Goal: Task Accomplishment & Management: Complete application form

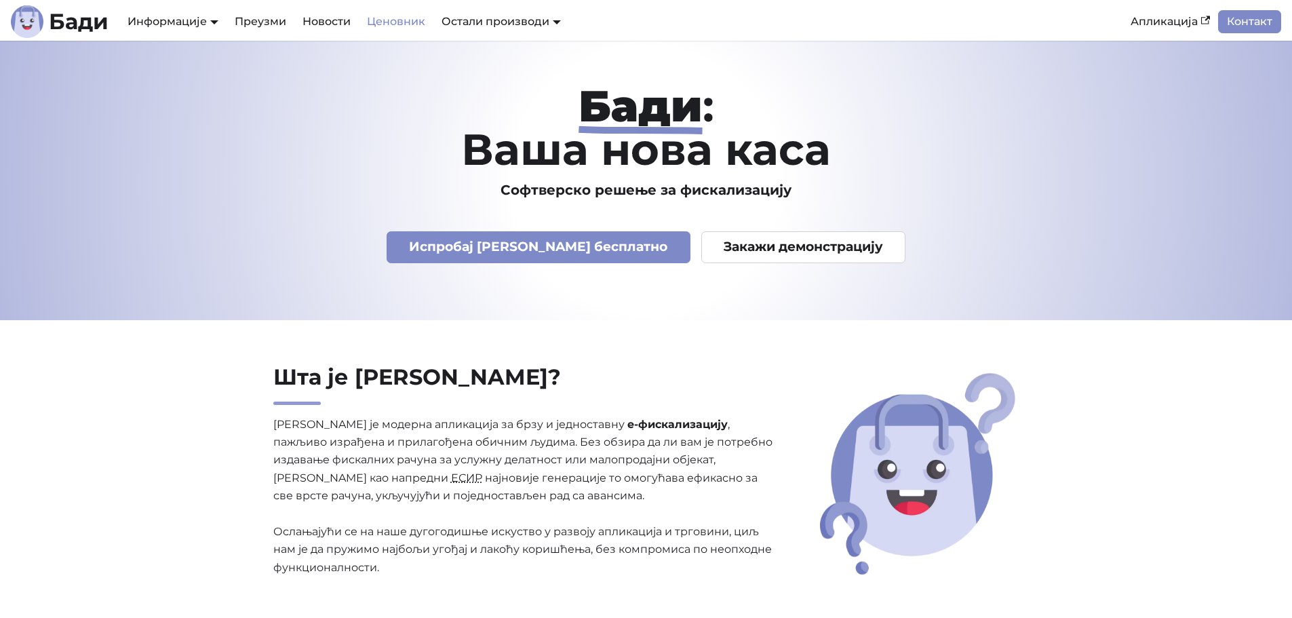
click at [396, 19] on link "Ценовник" at bounding box center [396, 21] width 75 height 23
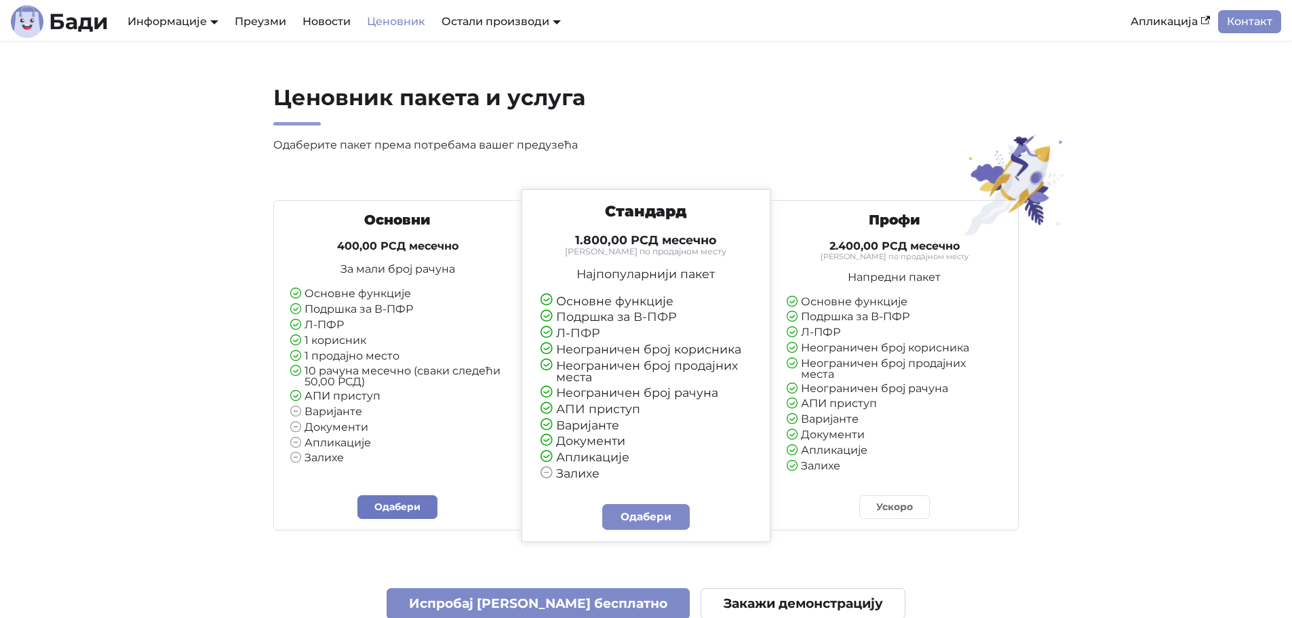
click at [387, 503] on link "Одабери" at bounding box center [398, 507] width 80 height 24
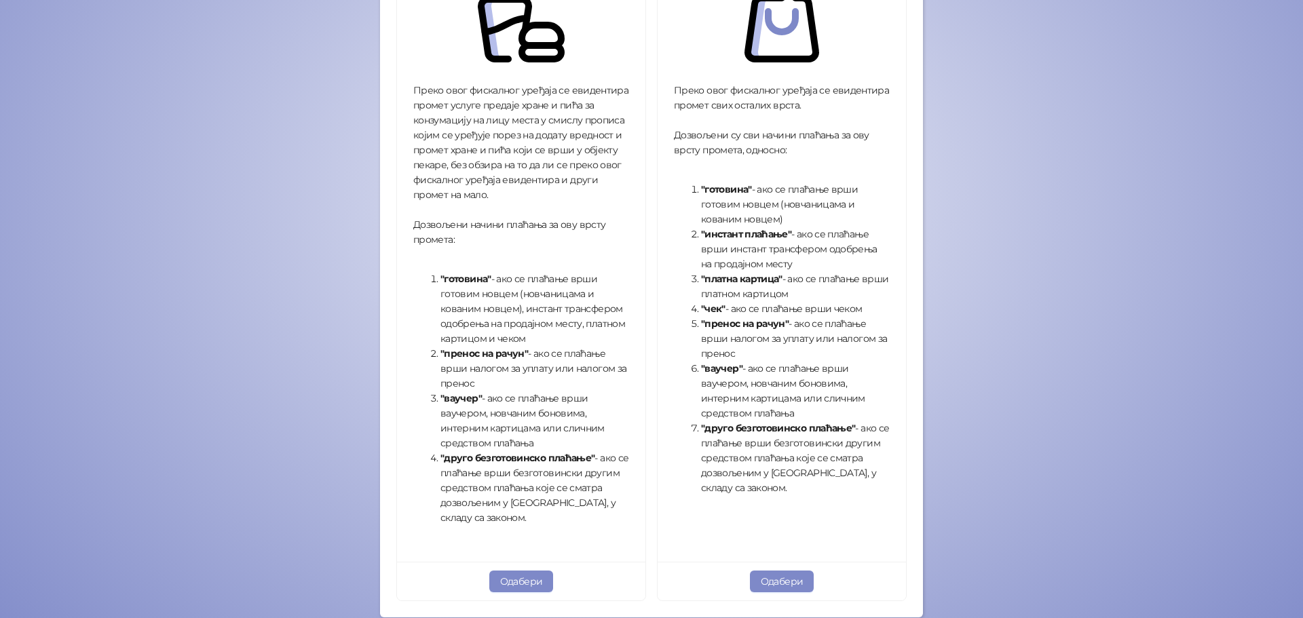
scroll to position [339, 0]
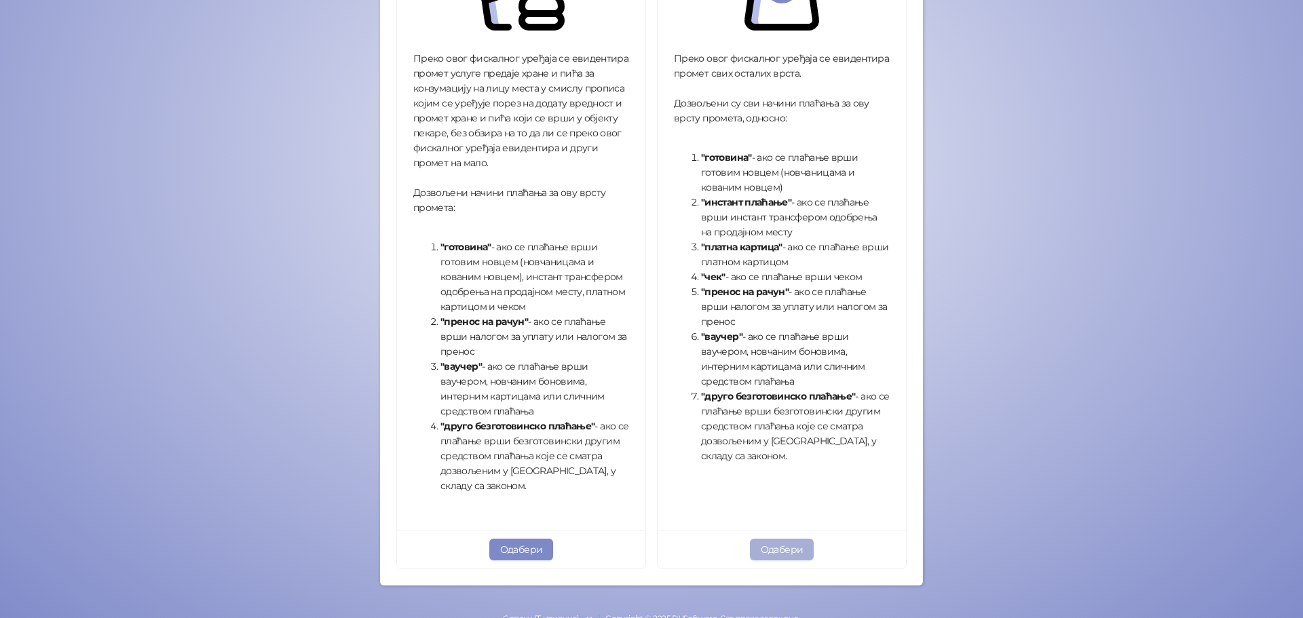
click at [760, 541] on button "Одабери" at bounding box center [782, 550] width 64 height 22
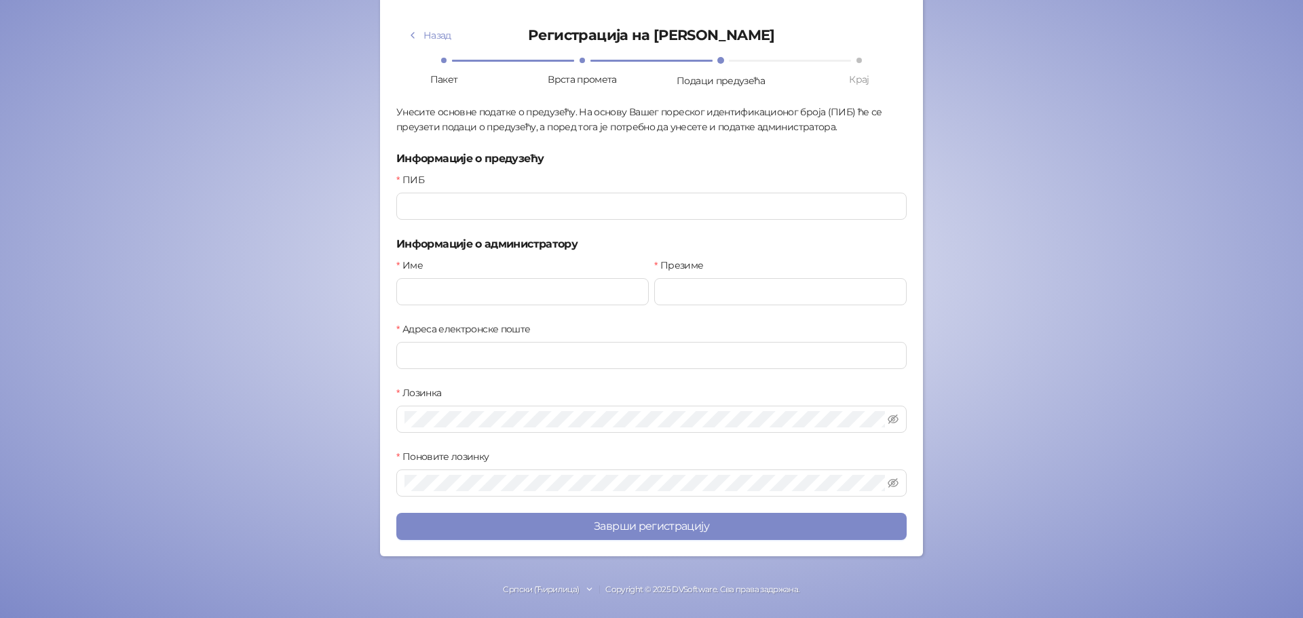
scroll to position [83, 0]
click at [503, 206] on input "ПИБ" at bounding box center [651, 206] width 510 height 27
paste input "*********"
type input "*********"
click at [490, 284] on input "Име" at bounding box center [522, 291] width 252 height 27
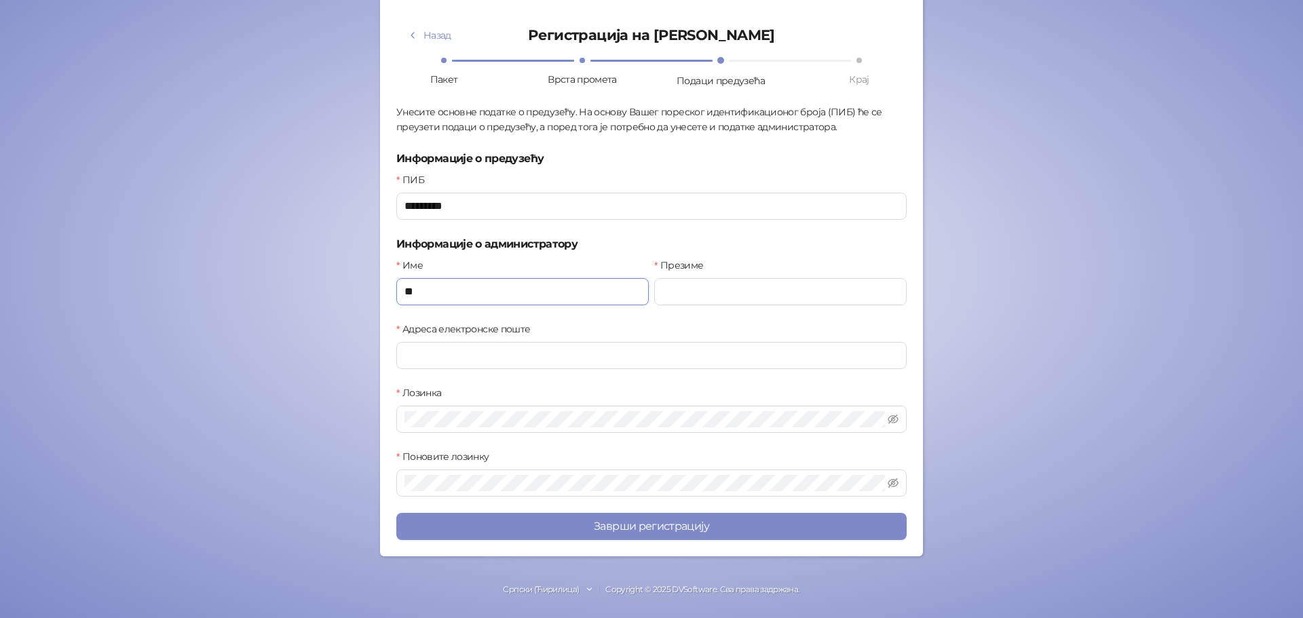
scroll to position [81, 0]
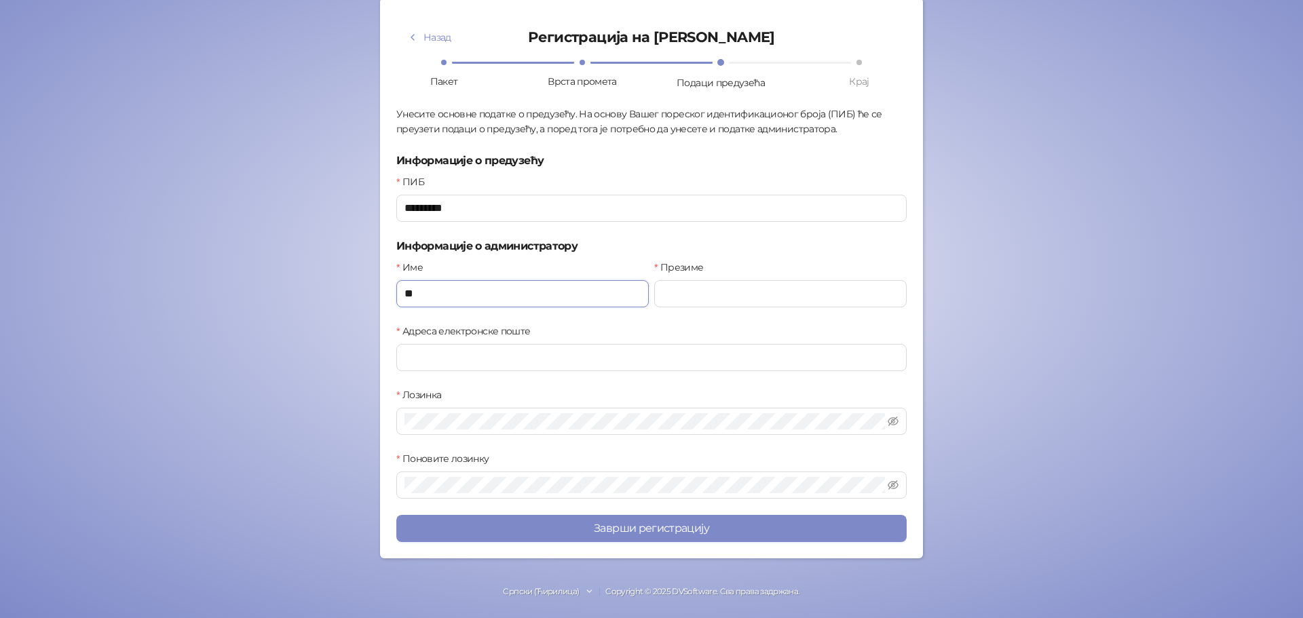
type input "**********"
type input "*****"
click at [501, 355] on input "Адреса електронске поште" at bounding box center [651, 357] width 510 height 27
type input "**********"
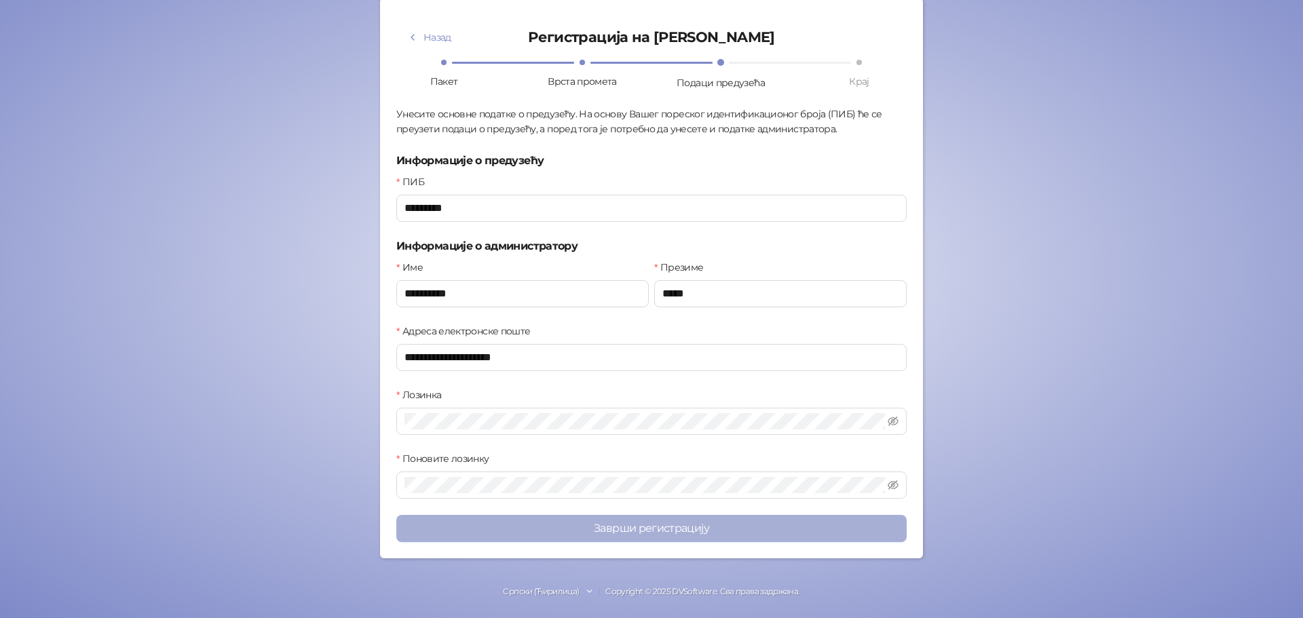
click at [595, 524] on button "Заврши регистрацију" at bounding box center [651, 528] width 510 height 27
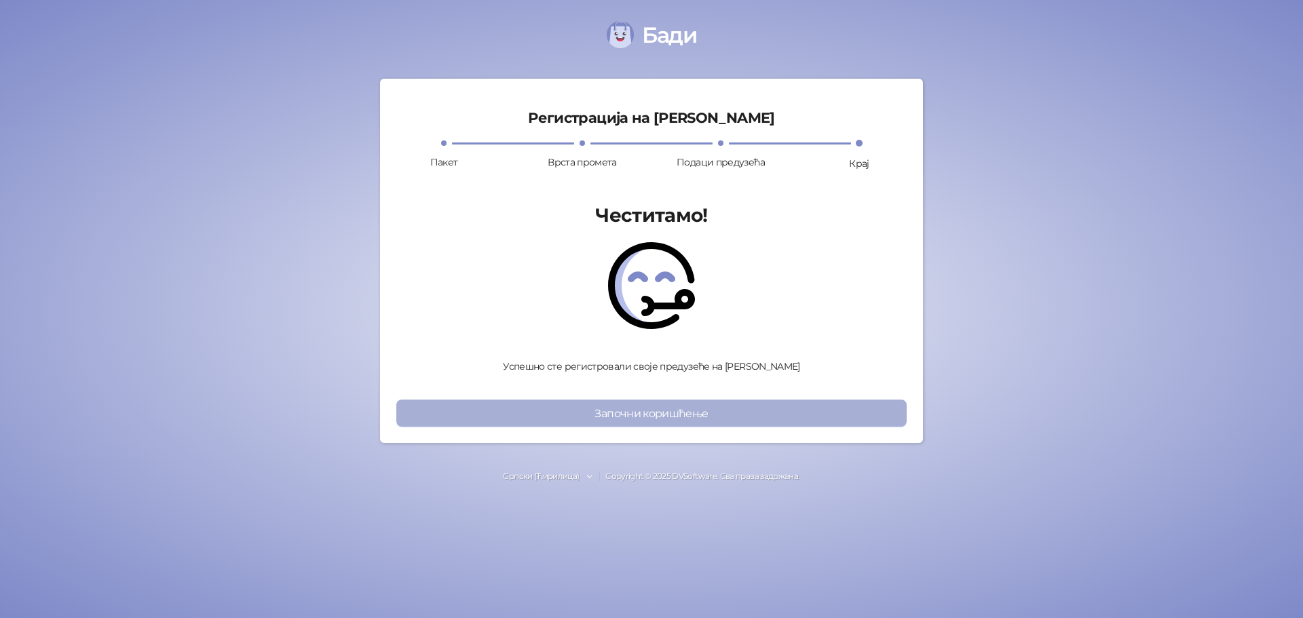
click at [653, 414] on button "Започни коришћење" at bounding box center [651, 413] width 510 height 27
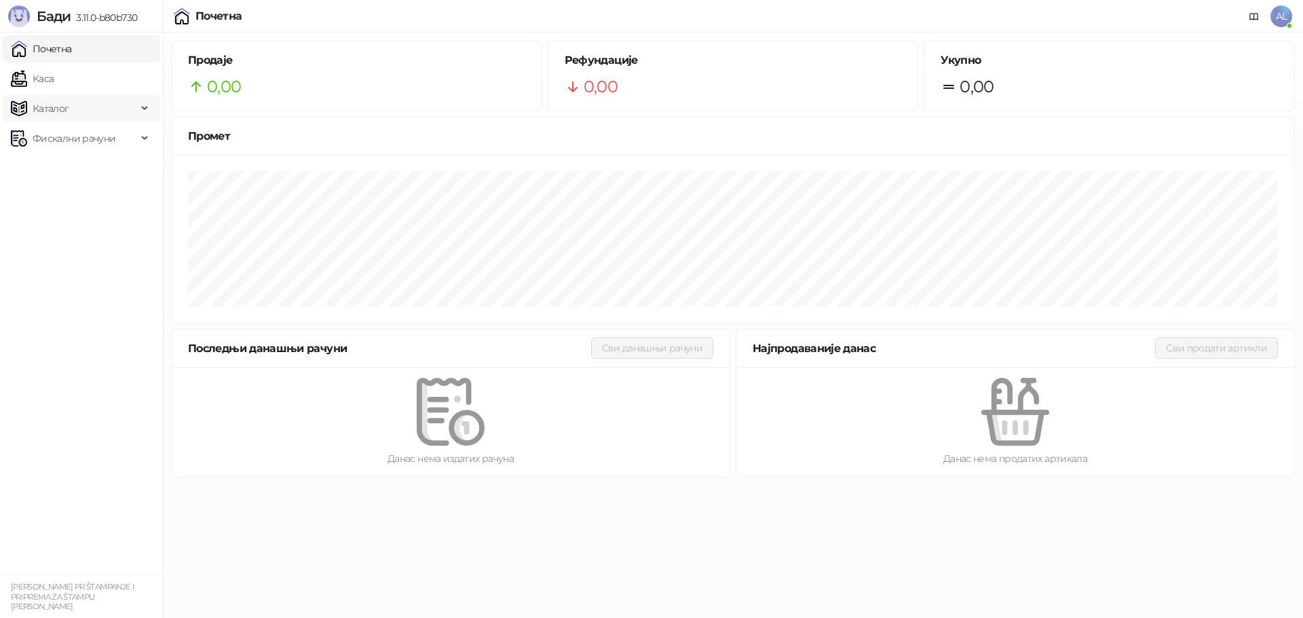
click at [133, 111] on span "Каталог" at bounding box center [74, 108] width 126 height 27
click at [130, 223] on span "Фискални рачуни" at bounding box center [74, 230] width 126 height 27
drag, startPoint x: 19, startPoint y: 18, endPoint x: 89, endPoint y: 395, distance: 383.6
click at [89, 395] on ul "Почетна Каса Каталог Робне марке Категорије Артикли Фискални рачуни Издати рачу…" at bounding box center [81, 303] width 163 height 541
drag, startPoint x: 54, startPoint y: 43, endPoint x: 40, endPoint y: 369, distance: 325.9
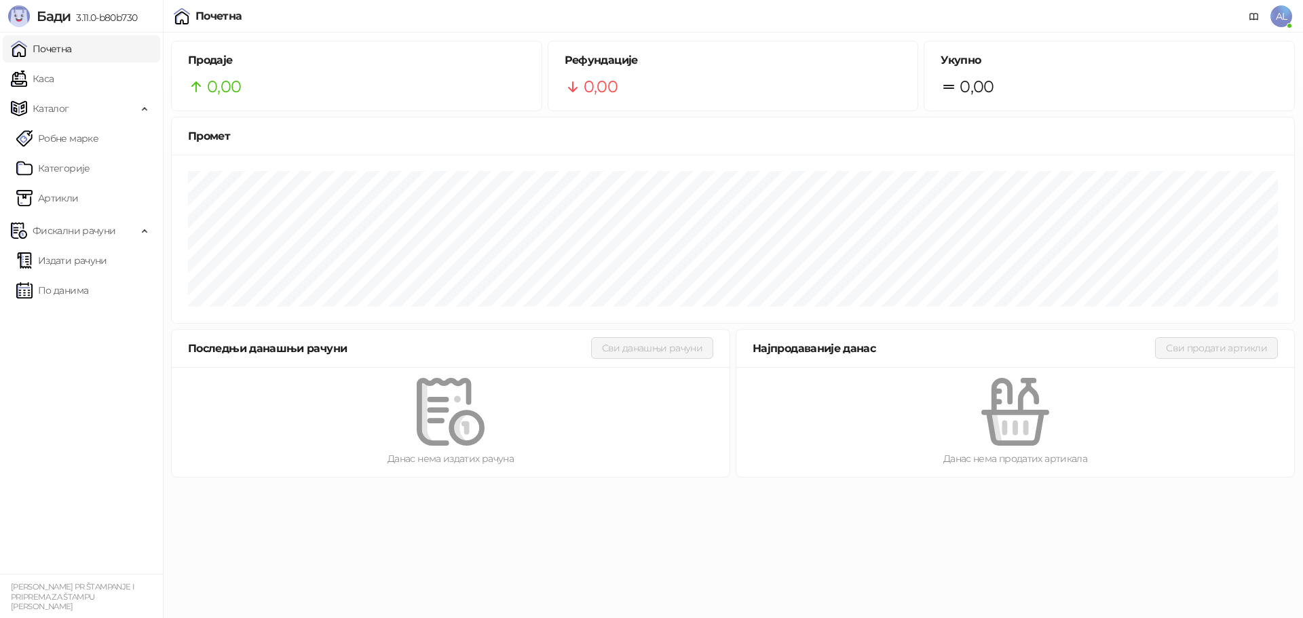
click at [40, 369] on ul "Почетна Каса Каталог Робне марке Категорије Артикли Фискални рачуни Издати рачу…" at bounding box center [81, 303] width 163 height 541
click at [79, 138] on link "Робне марке" at bounding box center [57, 138] width 82 height 27
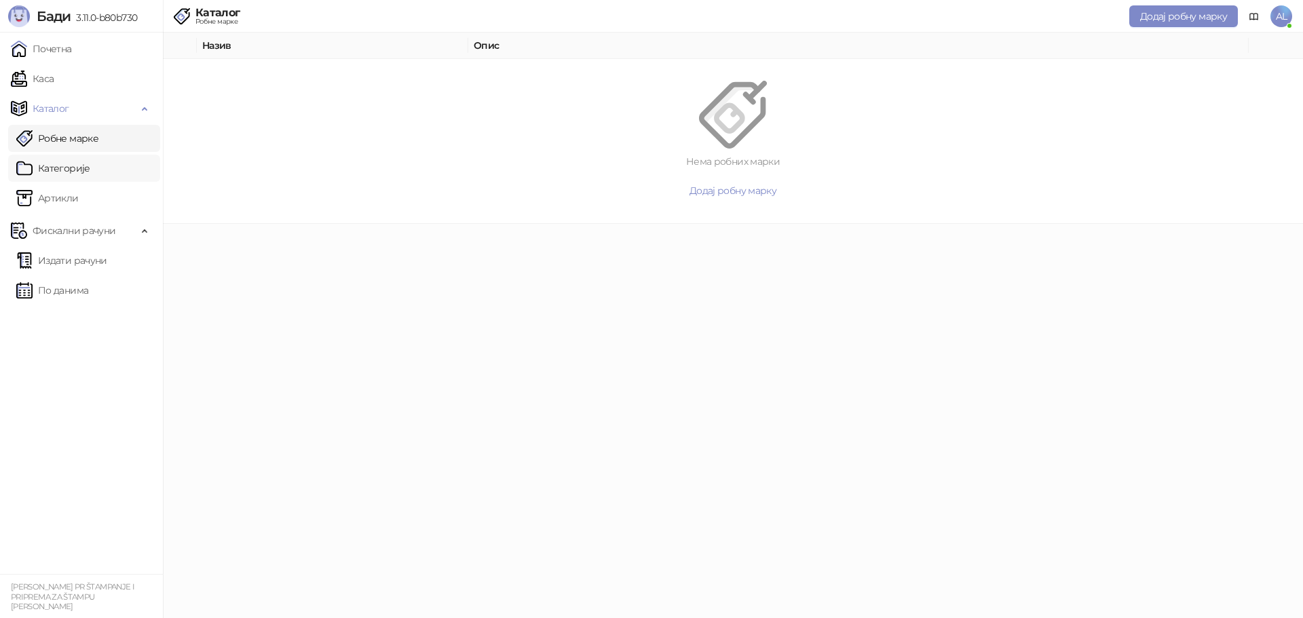
click at [78, 167] on link "Категорије" at bounding box center [53, 168] width 74 height 27
click at [64, 213] on ul "Робне марке Категорије Артикли" at bounding box center [81, 168] width 163 height 92
click at [79, 195] on link "Артикли" at bounding box center [47, 198] width 62 height 27
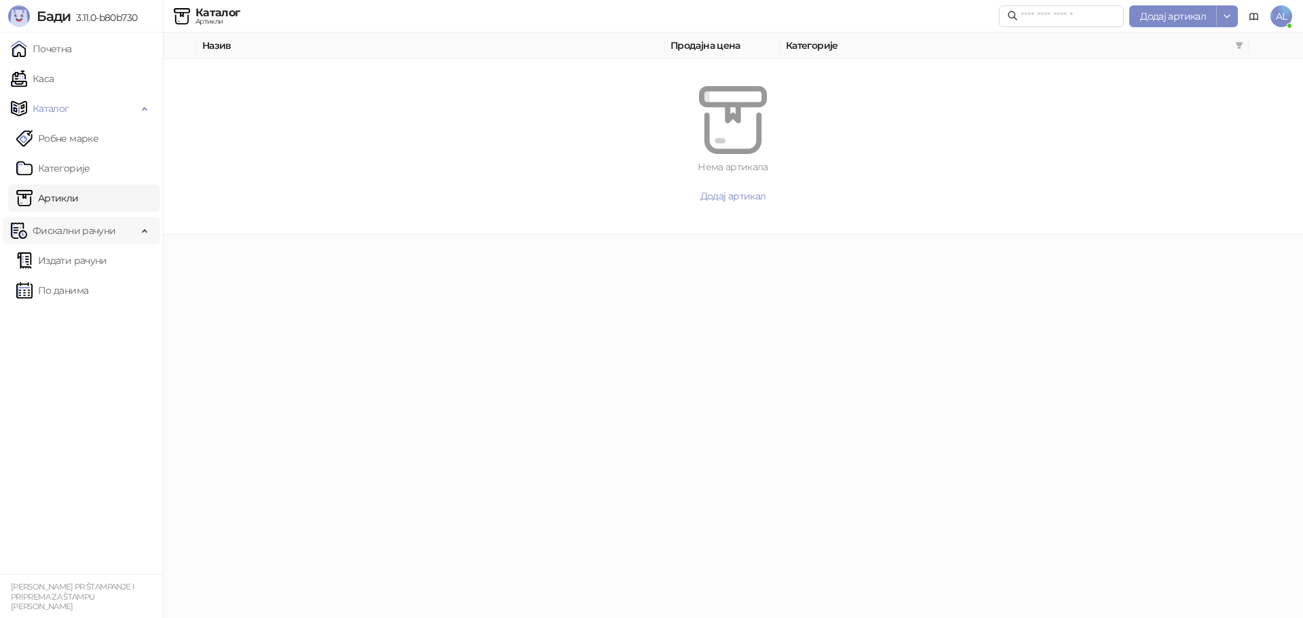
click at [91, 229] on span "Фискални рачуни" at bounding box center [74, 230] width 83 height 27
click at [98, 230] on span "Фискални рачуни" at bounding box center [74, 230] width 83 height 27
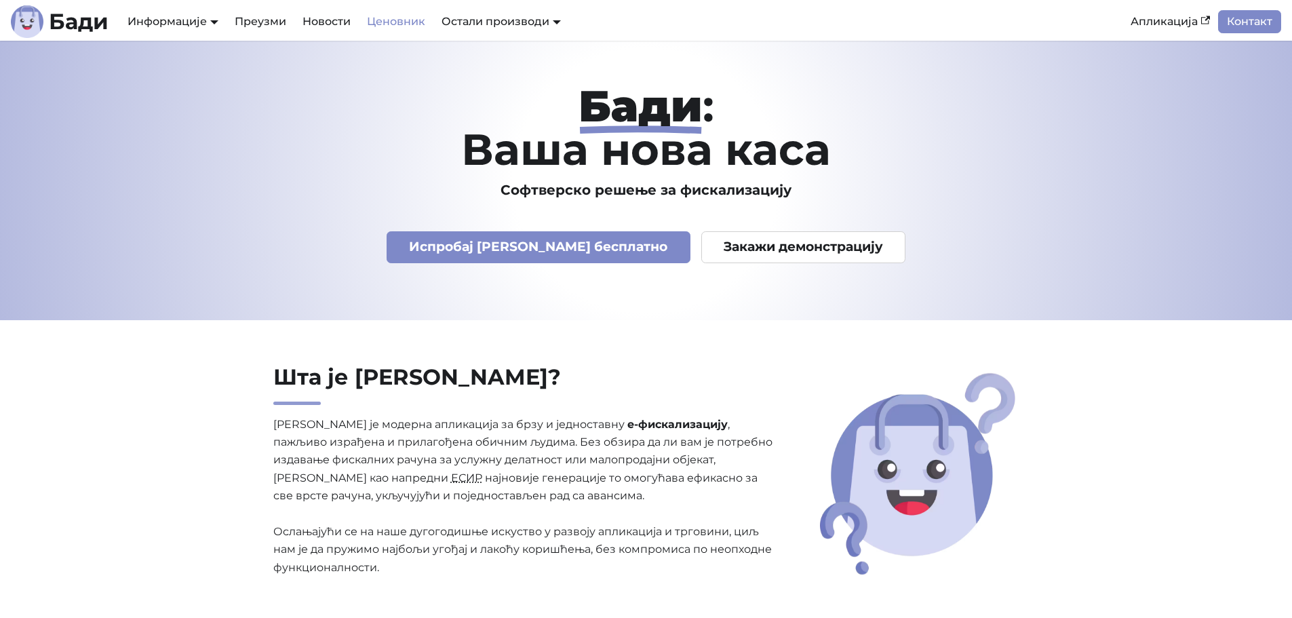
click at [408, 20] on link "Ценовник" at bounding box center [396, 21] width 75 height 23
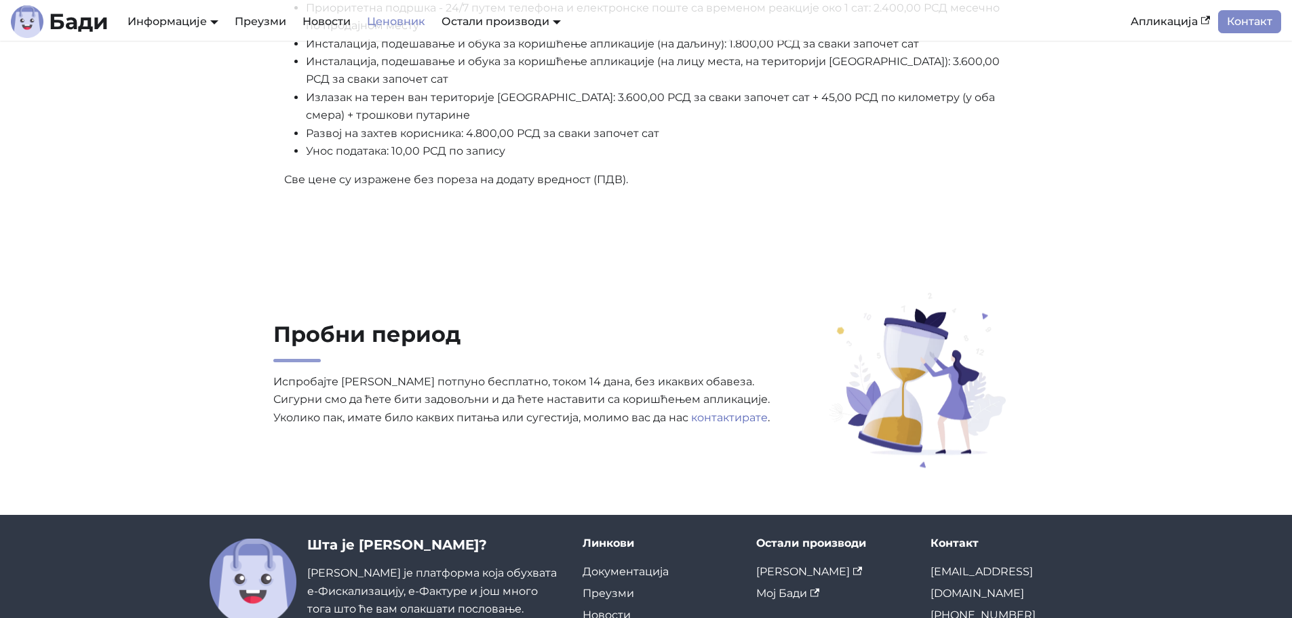
scroll to position [846, 0]
